Goal: Task Accomplishment & Management: Complete application form

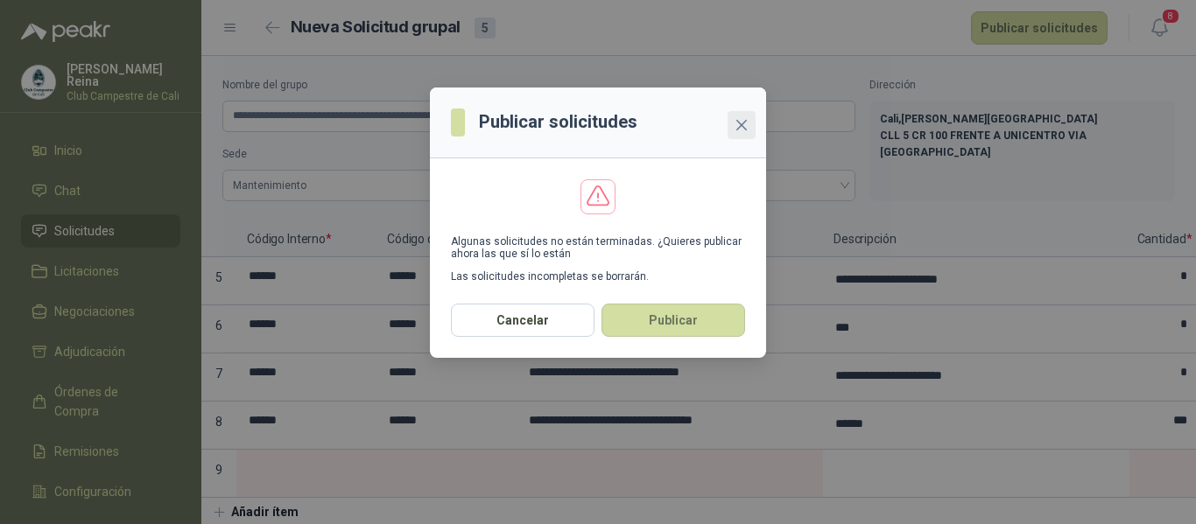
click at [737, 126] on icon "close" at bounding box center [742, 125] width 14 height 14
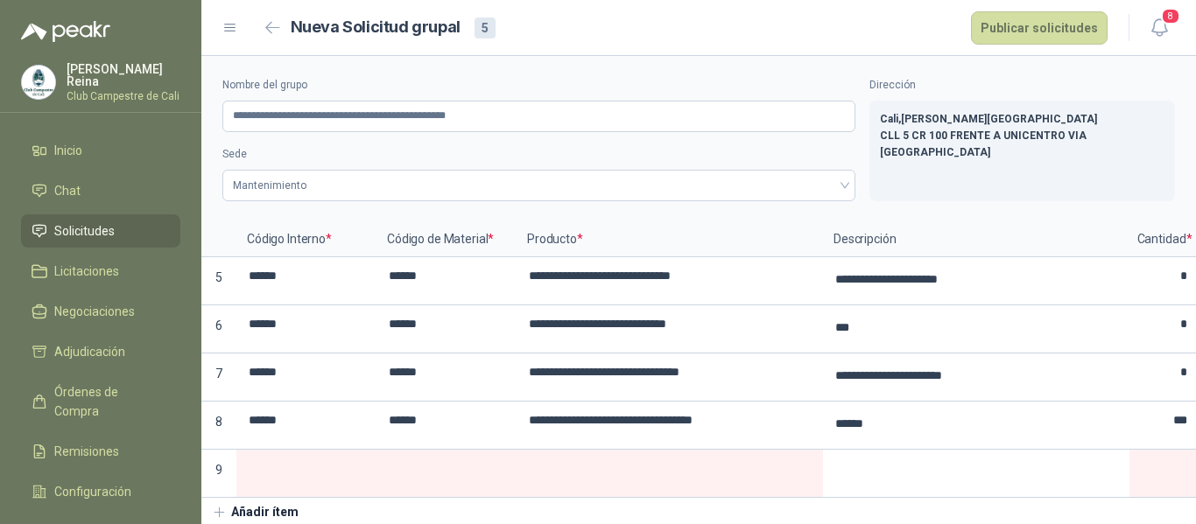
drag, startPoint x: 126, startPoint y: 219, endPoint x: 136, endPoint y: 206, distance: 16.3
click at [126, 222] on li "Solicitudes" at bounding box center [101, 231] width 138 height 19
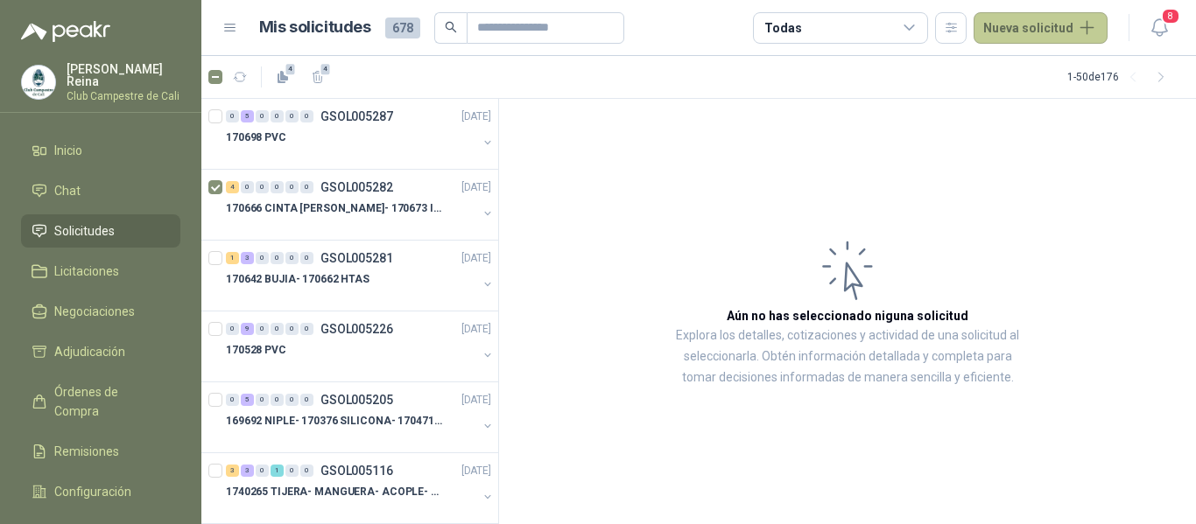
click at [1005, 25] on button "Nueva solicitud" at bounding box center [1041, 28] width 134 height 32
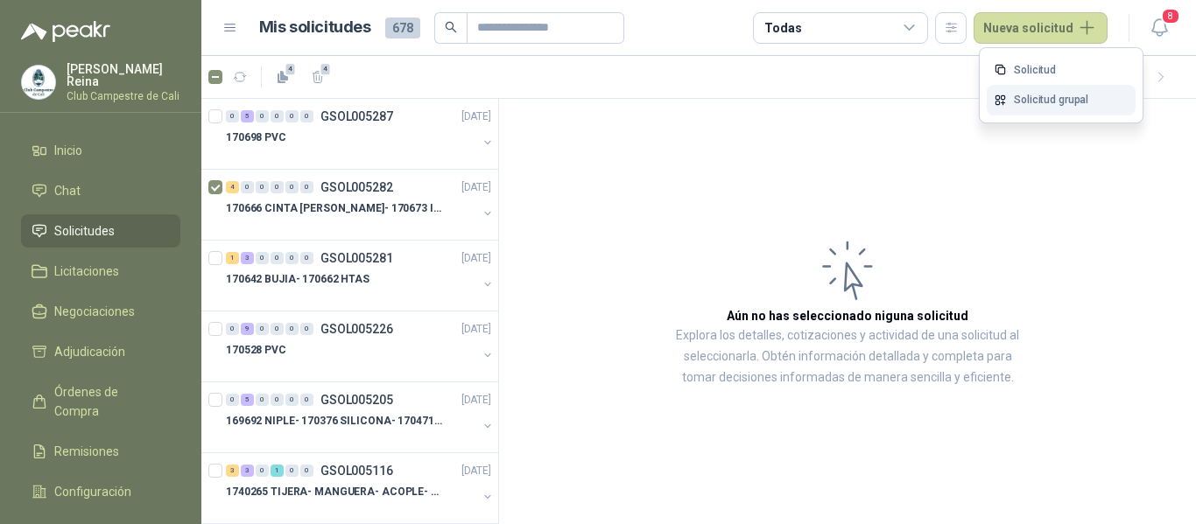
click at [1014, 99] on link "Solicitud grupal" at bounding box center [1061, 100] width 149 height 31
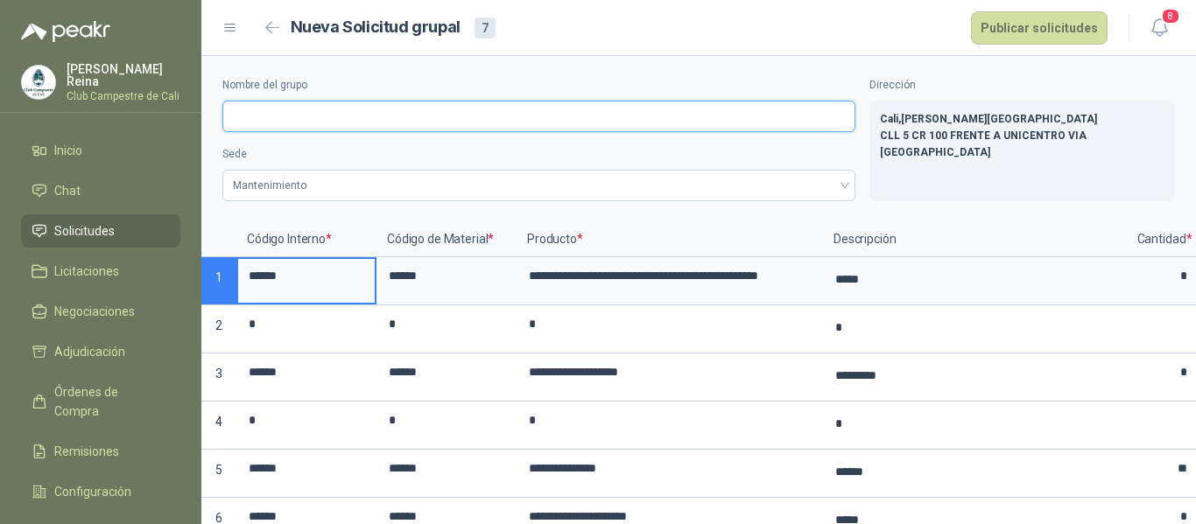
click at [276, 120] on input "Nombre del grupo" at bounding box center [538, 117] width 633 height 32
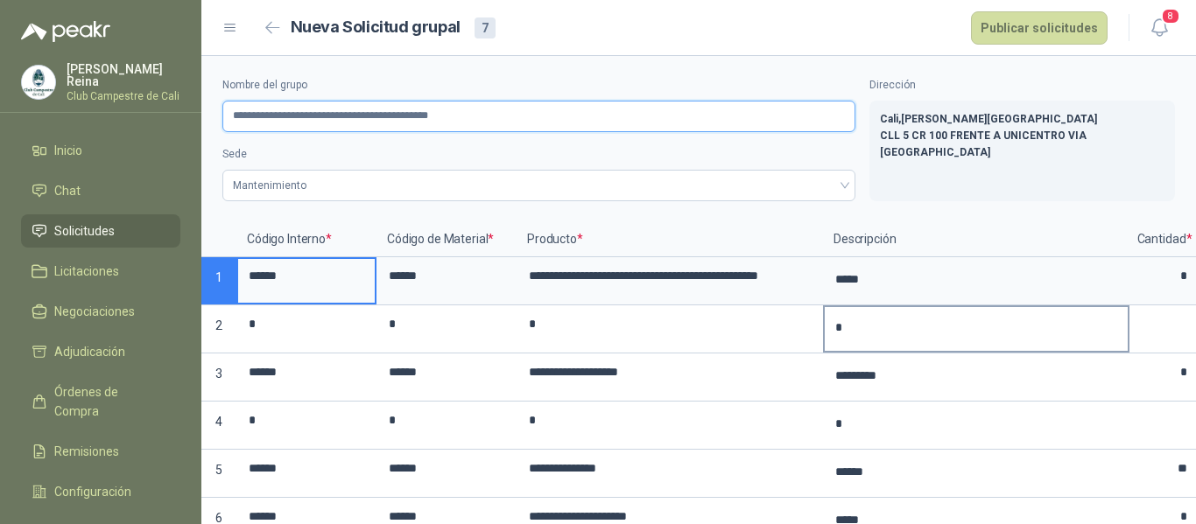
scroll to position [113, 0]
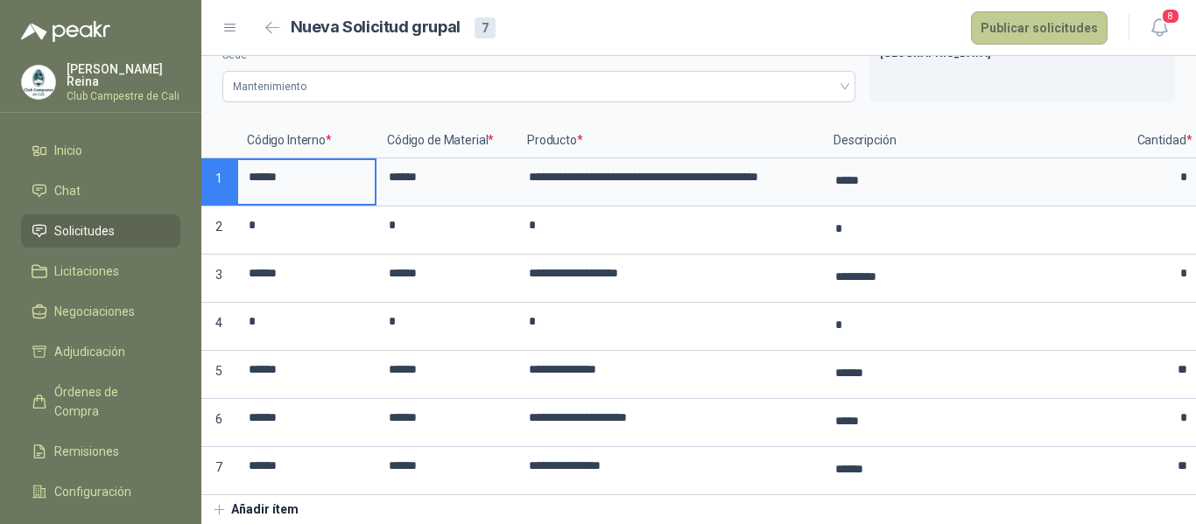
type input "**********"
click at [1059, 34] on button "Publicar solicitudes" at bounding box center [1039, 27] width 137 height 33
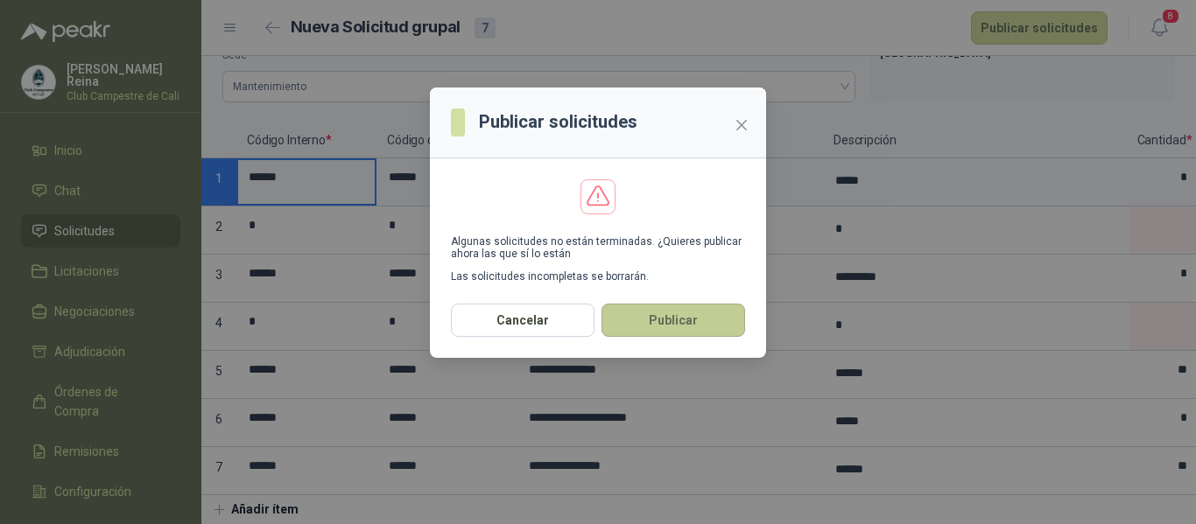
click at [647, 320] on button "Publicar" at bounding box center [674, 320] width 144 height 33
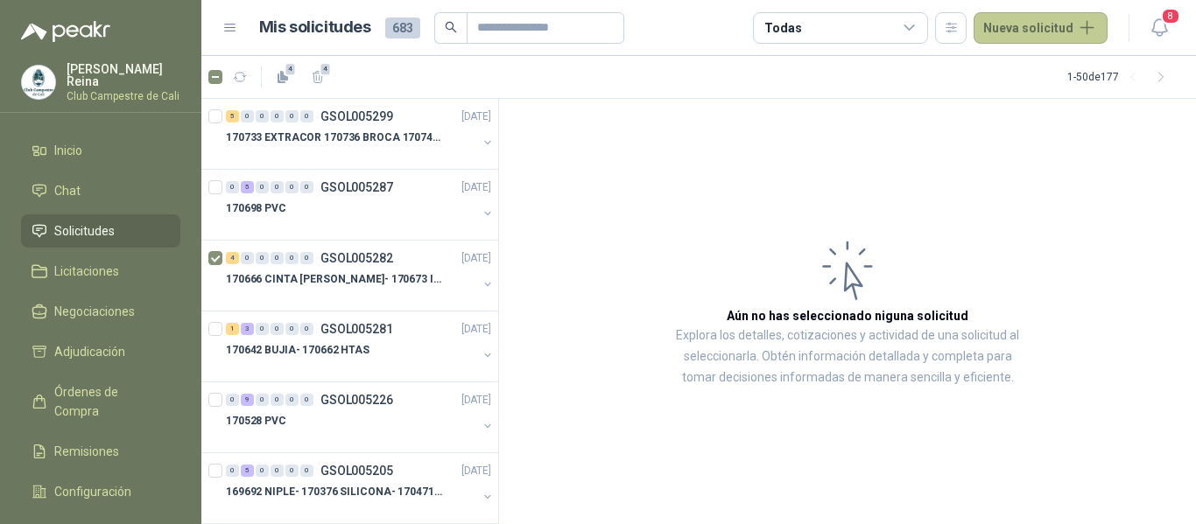
click at [1074, 23] on button "Nueva solicitud" at bounding box center [1041, 28] width 134 height 32
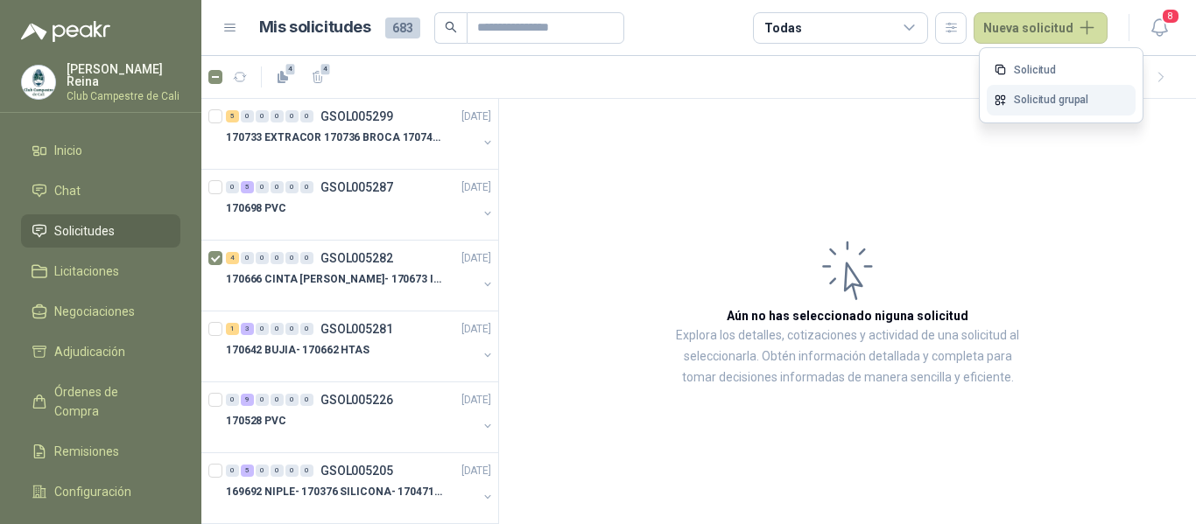
click at [1018, 102] on link "Solicitud grupal" at bounding box center [1061, 100] width 149 height 31
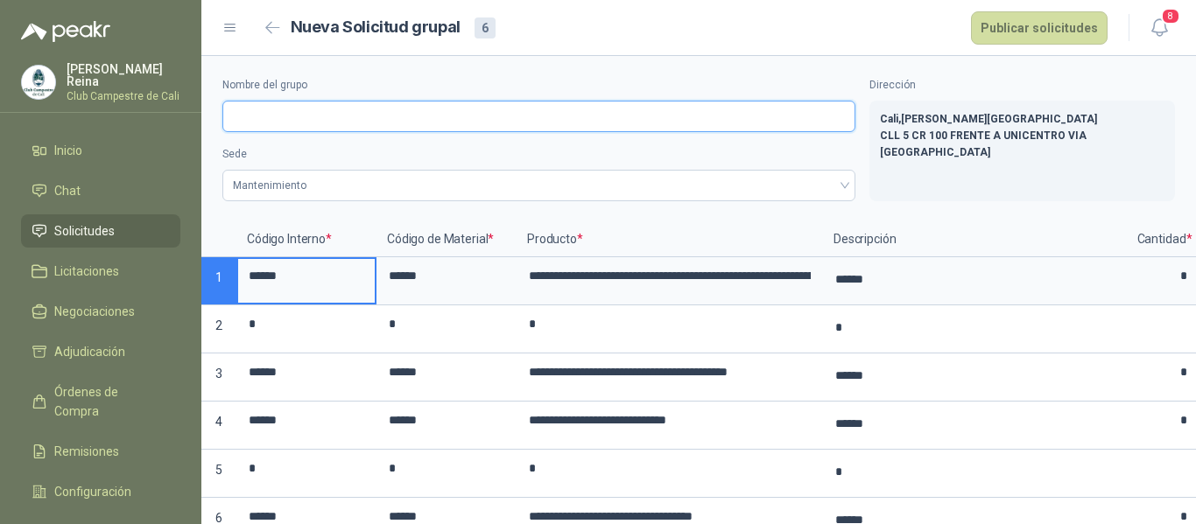
click at [275, 117] on input "Nombre del grupo" at bounding box center [538, 117] width 633 height 32
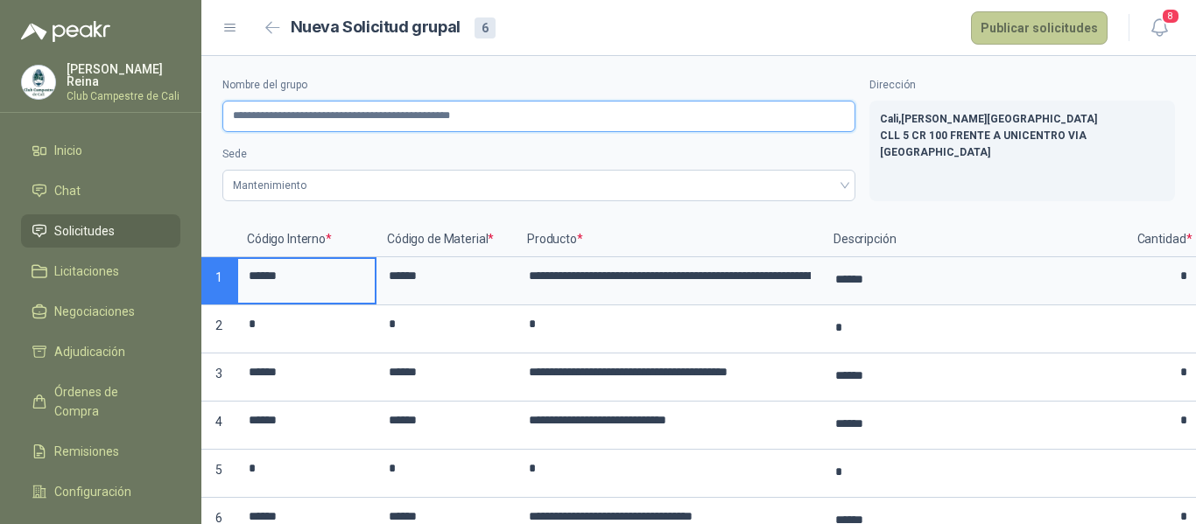
type input "**********"
click at [1004, 26] on button "Publicar solicitudes" at bounding box center [1039, 27] width 137 height 33
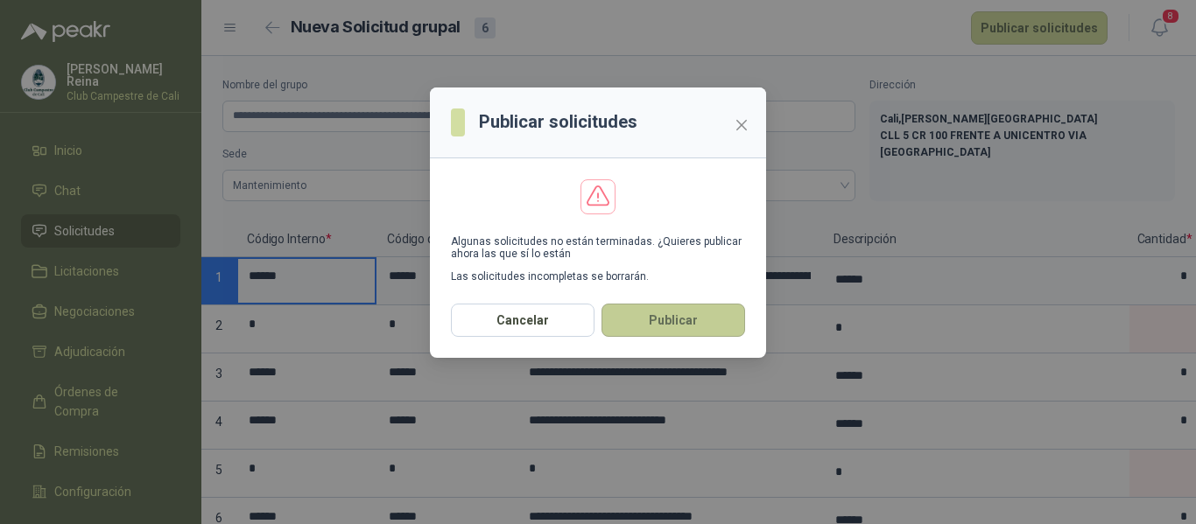
click at [623, 321] on button "Publicar" at bounding box center [674, 320] width 144 height 33
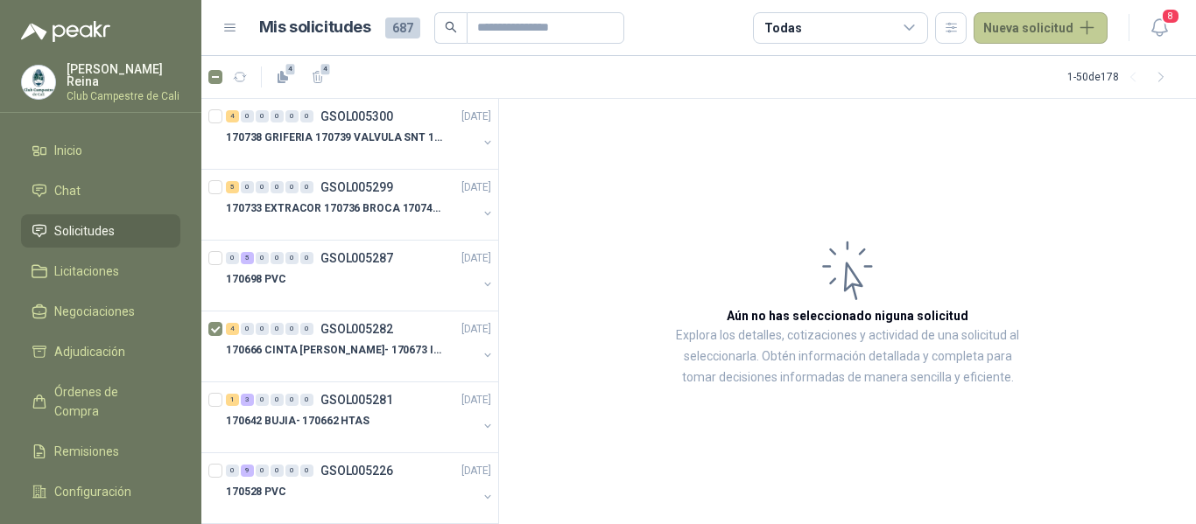
click at [1001, 20] on button "Nueva solicitud" at bounding box center [1041, 28] width 134 height 32
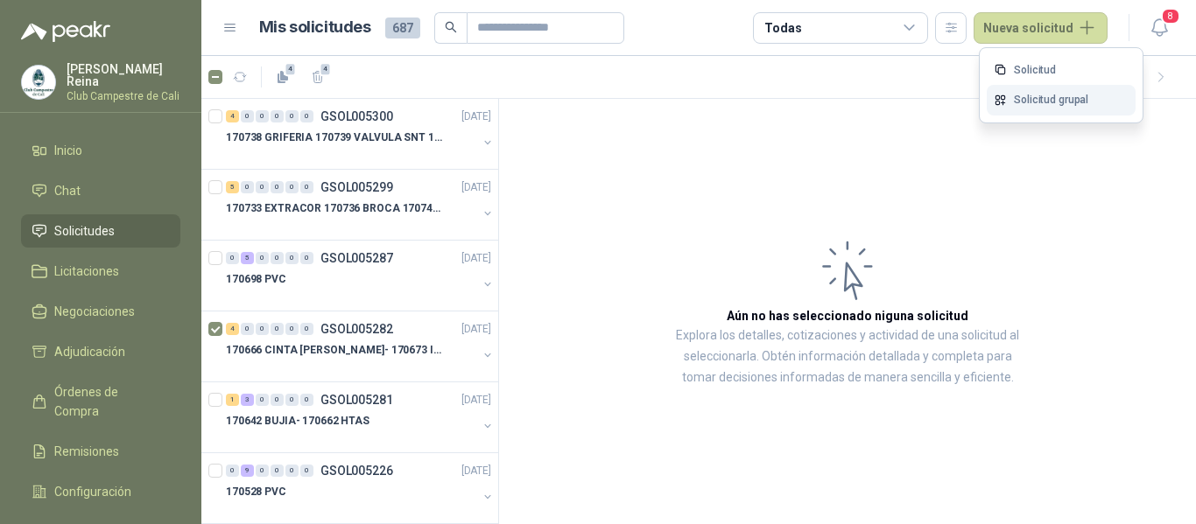
click at [1030, 96] on link "Solicitud grupal" at bounding box center [1061, 100] width 149 height 31
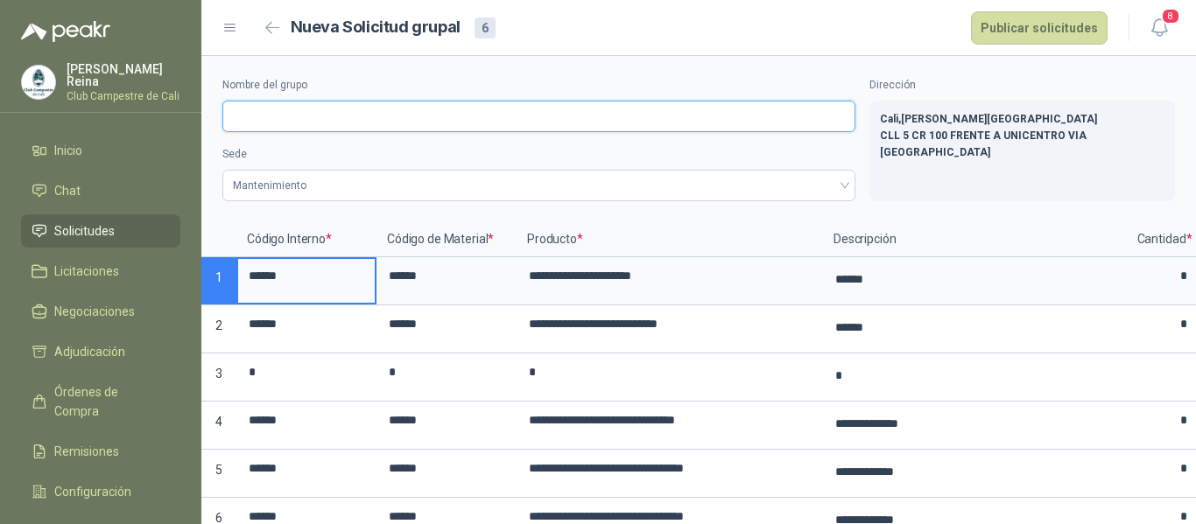
click at [299, 122] on input "Nombre del grupo" at bounding box center [538, 117] width 633 height 32
type input "**********"
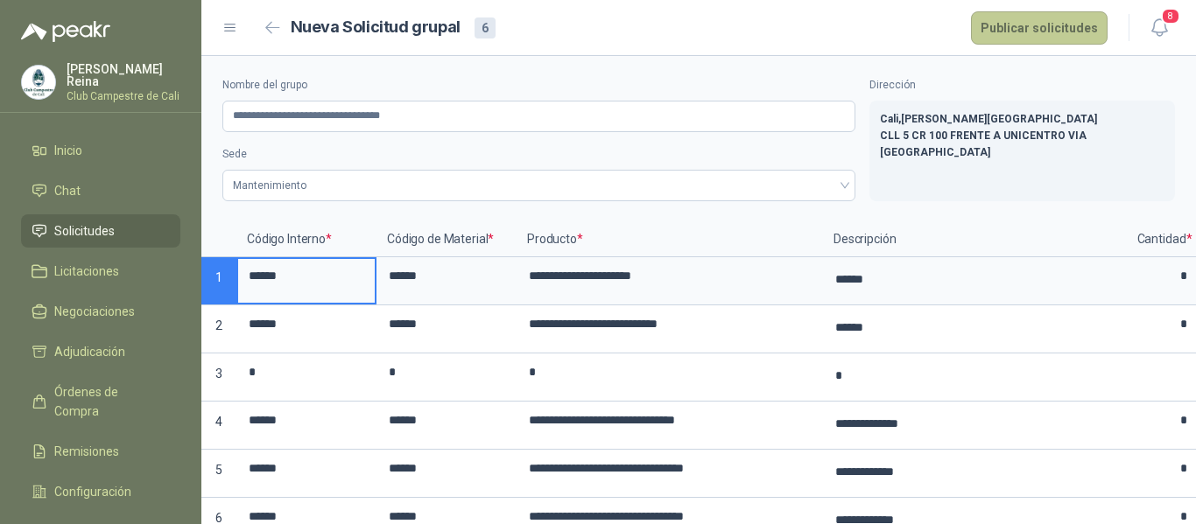
click at [1008, 32] on button "Publicar solicitudes" at bounding box center [1039, 27] width 137 height 33
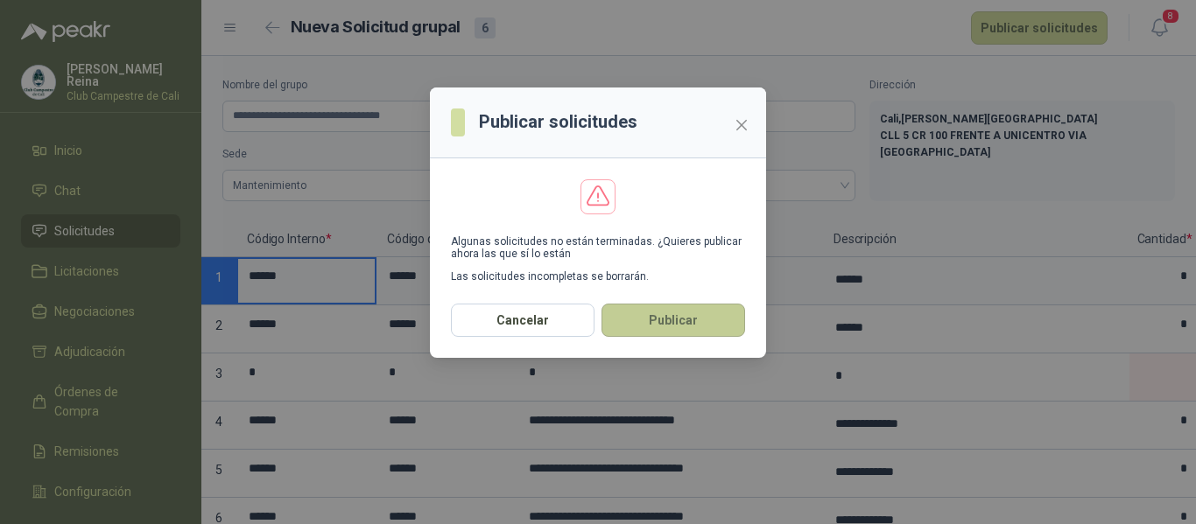
click at [657, 321] on button "Publicar" at bounding box center [674, 320] width 144 height 33
